Goal: Task Accomplishment & Management: Manage account settings

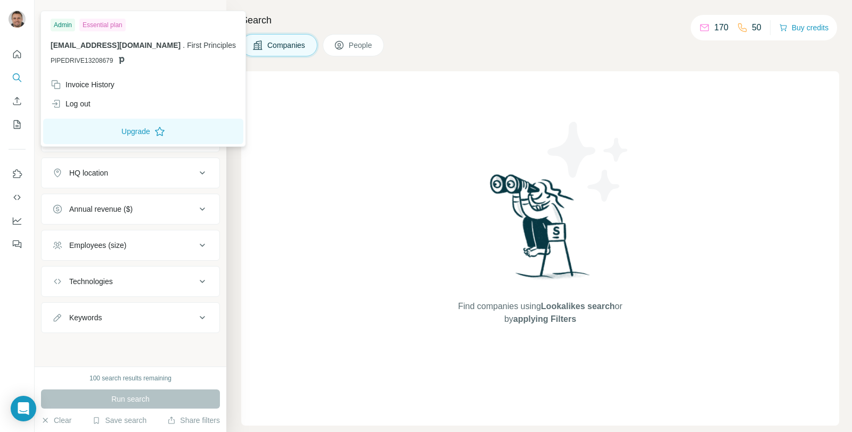
click at [187, 47] on span "First Principles" at bounding box center [211, 45] width 49 height 9
click at [105, 85] on div "Invoice History" at bounding box center [83, 84] width 64 height 11
click at [95, 89] on div "Invoice History" at bounding box center [83, 84] width 64 height 11
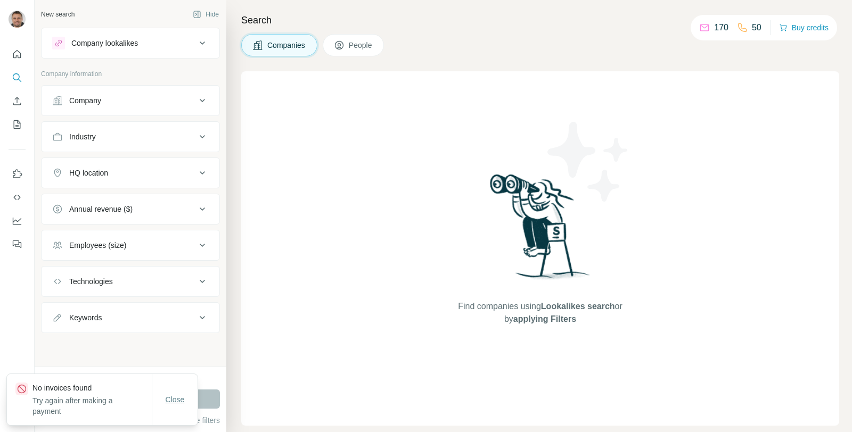
click at [172, 400] on span "Close" at bounding box center [175, 399] width 19 height 11
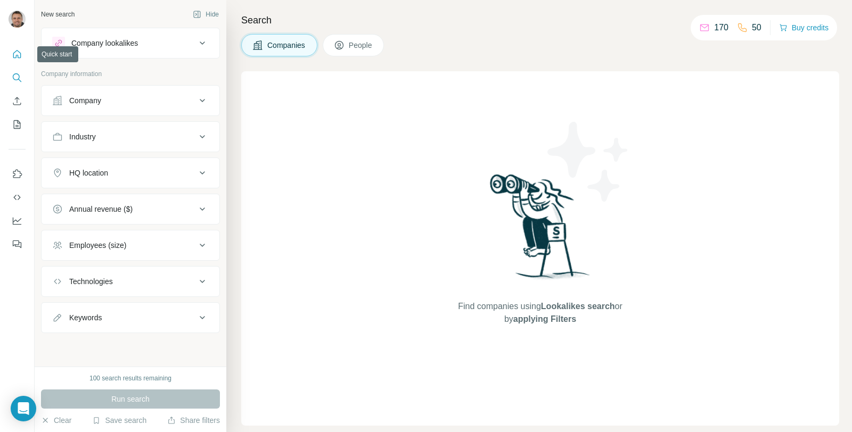
click at [19, 55] on icon "Quick start" at bounding box center [17, 54] width 11 height 11
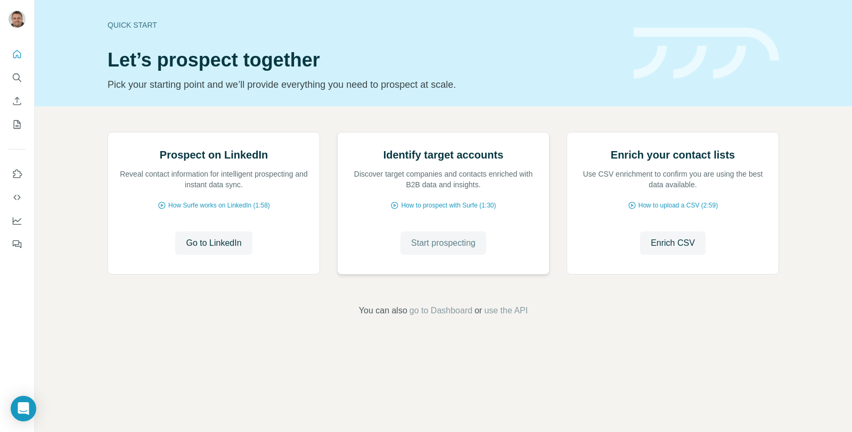
scroll to position [28, 0]
click at [438, 317] on span "go to Dashboard" at bounding box center [440, 310] width 63 height 13
